Goal: Complete application form

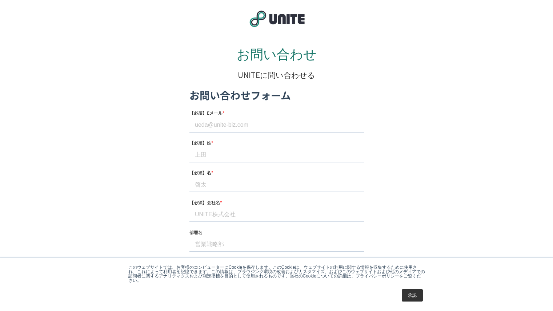
click at [226, 125] on input "【必須】Eメール *" at bounding box center [276, 124] width 175 height 15
type input "[EMAIL_ADDRESS][DOMAIN_NAME]"
click at [237, 151] on input "【必須】姓 *" at bounding box center [276, 154] width 175 height 15
type input "[PERSON_NAME]"
click at [212, 184] on input "【必須】名 *" at bounding box center [276, 184] width 175 height 15
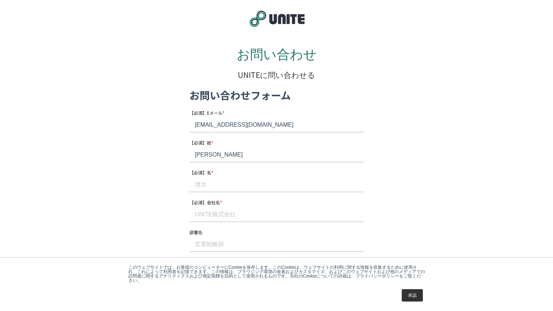
type input "[PERSON_NAME]"
click at [228, 212] on input "【必須】会社名 *" at bounding box center [276, 214] width 175 height 15
type input "ドットアンドノード株式会社"
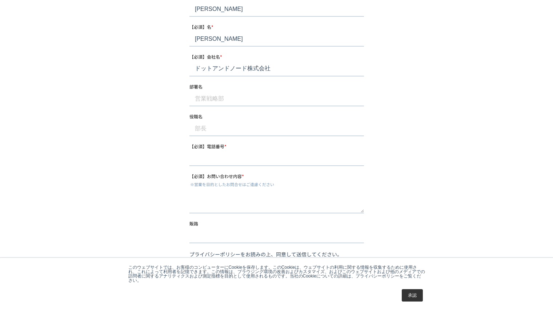
click at [221, 97] on input "部署名" at bounding box center [276, 99] width 175 height 15
type input "SEO対策支援事業部"
click at [227, 128] on input "役職名" at bounding box center [276, 128] width 175 height 15
type input "代表取締役"
click at [231, 163] on input "【必須】電話番号 *" at bounding box center [276, 158] width 175 height 15
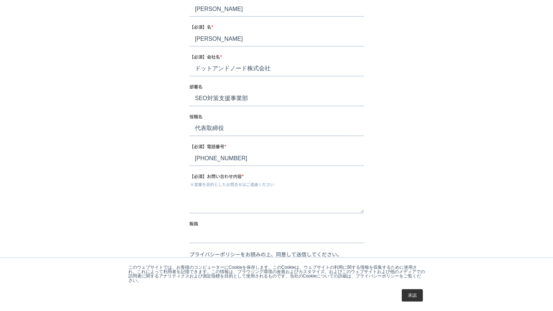
drag, startPoint x: 255, startPoint y: 152, endPoint x: 133, endPoint y: 152, distance: 122.2
click at [189, 152] on html "お問い合わせフォーム 【必須】Eメール * [EMAIL_ADDRESS][DOMAIN_NAME] 【必須】姓 * [PERSON_NAME] 【必須】名 …" at bounding box center [276, 156] width 175 height 429
type input "[PHONE_NUMBER]"
click at [139, 169] on div "お問い合わせ UNITEに問い合わせる" at bounding box center [277, 128] width 372 height 475
